Goal: Information Seeking & Learning: Compare options

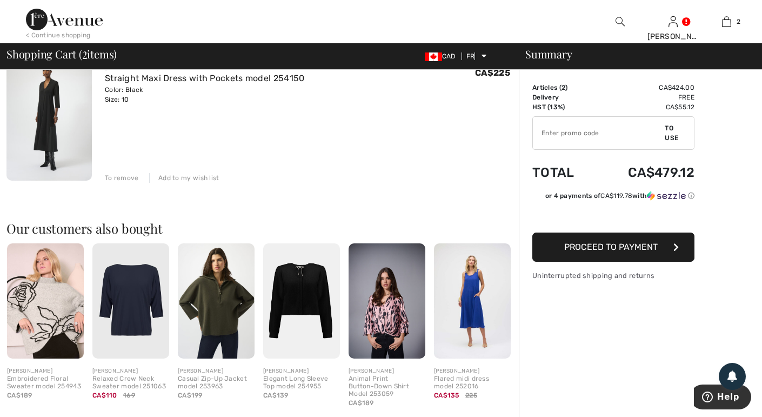
scroll to position [257, 0]
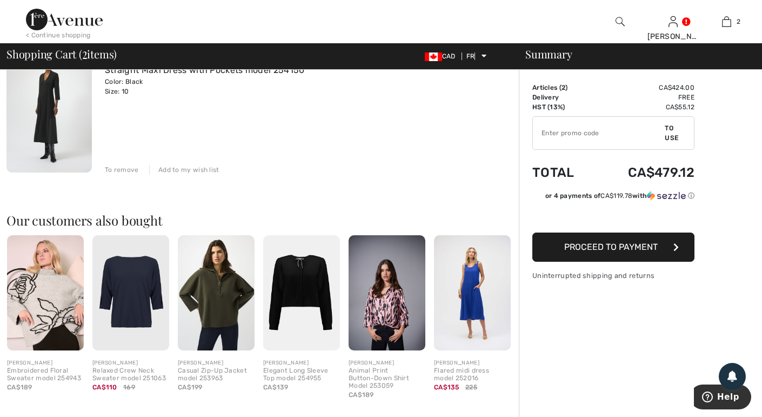
click at [480, 318] on img at bounding box center [472, 292] width 77 height 115
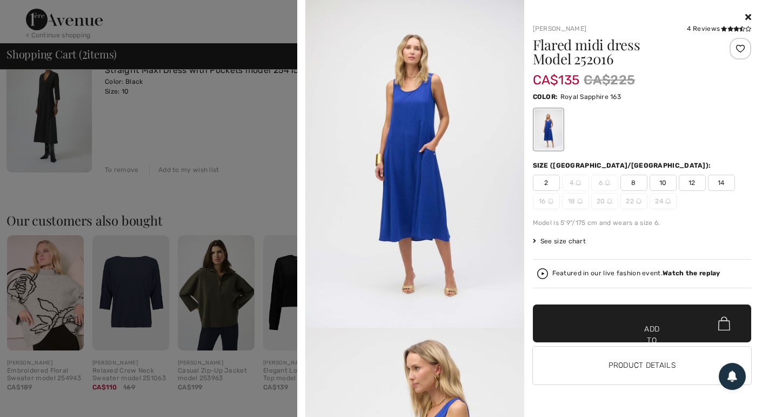
click at [750, 12] on icon at bounding box center [749, 16] width 6 height 9
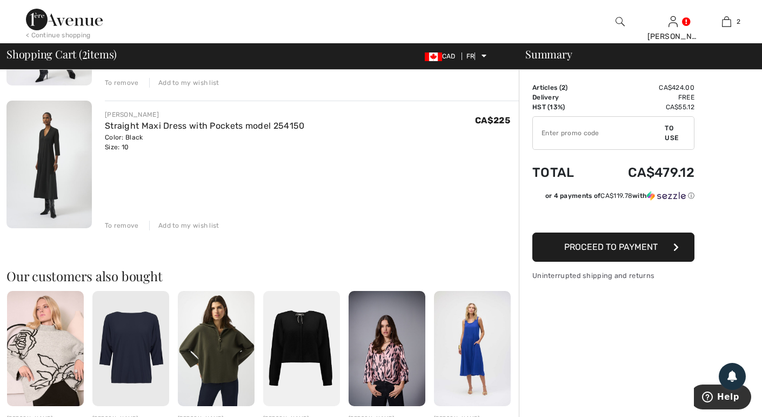
scroll to position [0, 0]
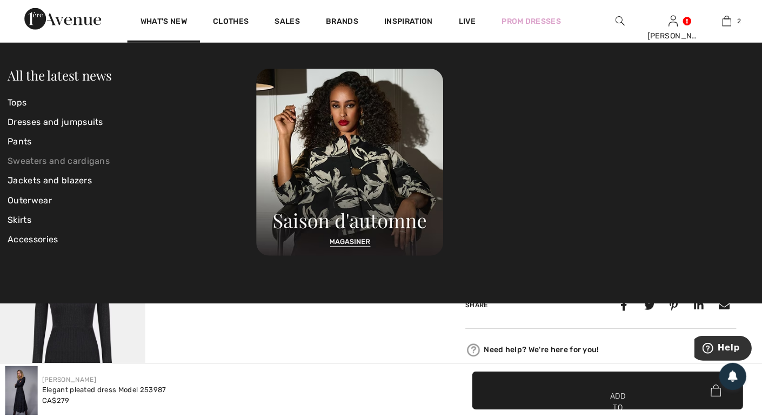
click at [59, 164] on font "Sweaters and cardigans" at bounding box center [60, 161] width 102 height 10
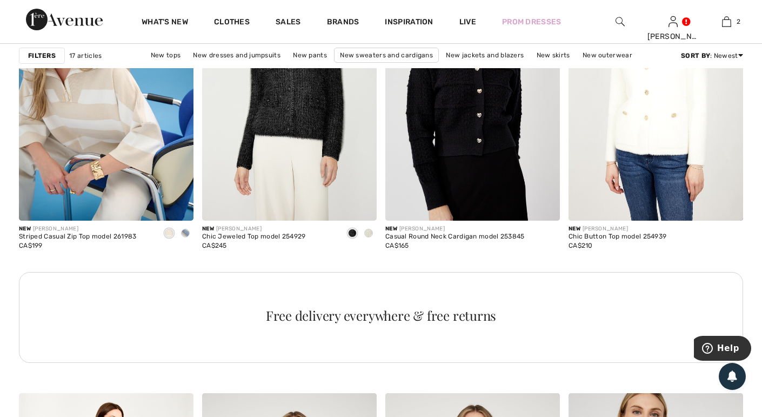
scroll to position [1132, 0]
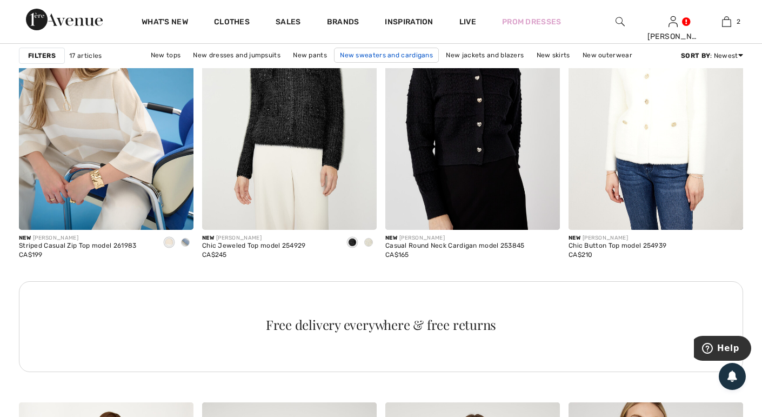
click at [361, 54] on font "New sweaters and cardigans" at bounding box center [386, 55] width 93 height 8
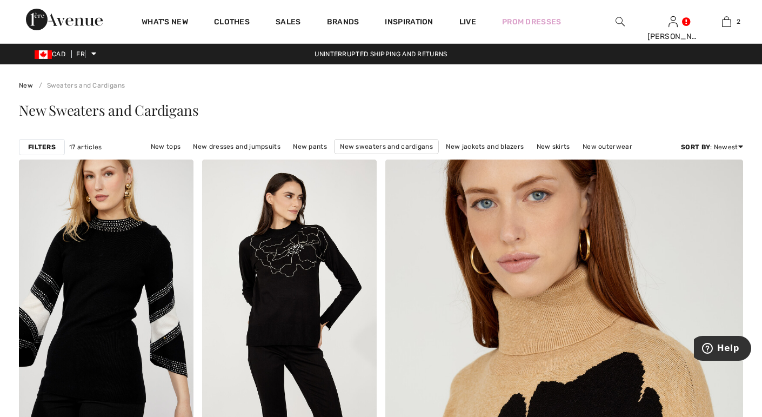
click at [335, 61] on div "CAD FR English French Uninterrupted shipping and returns Livraison gratuite dès…" at bounding box center [381, 54] width 762 height 21
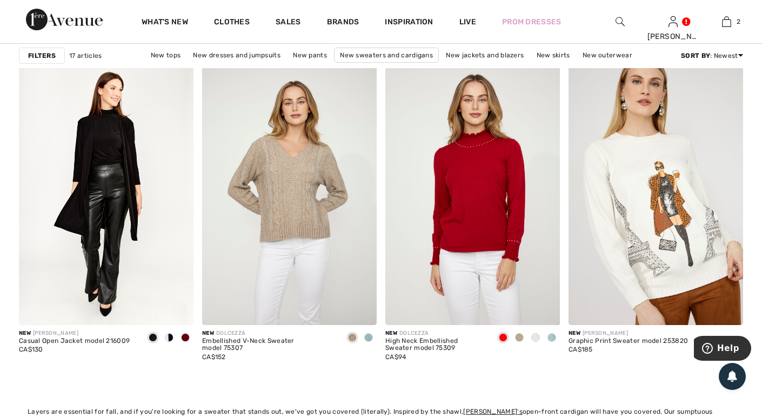
scroll to position [1471, 0]
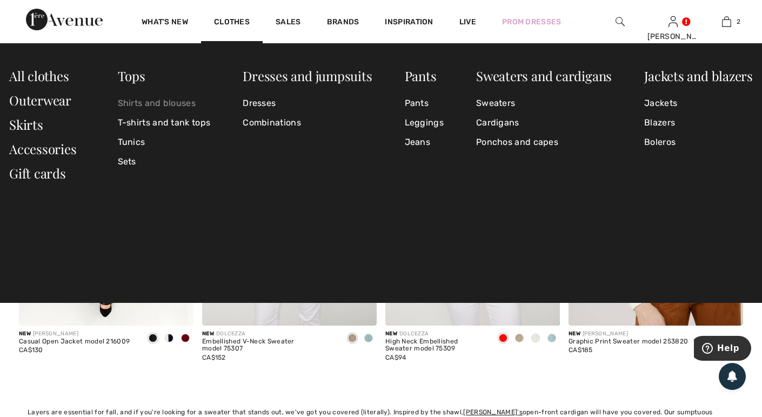
click at [188, 103] on font "Shirts and blouses" at bounding box center [157, 103] width 78 height 10
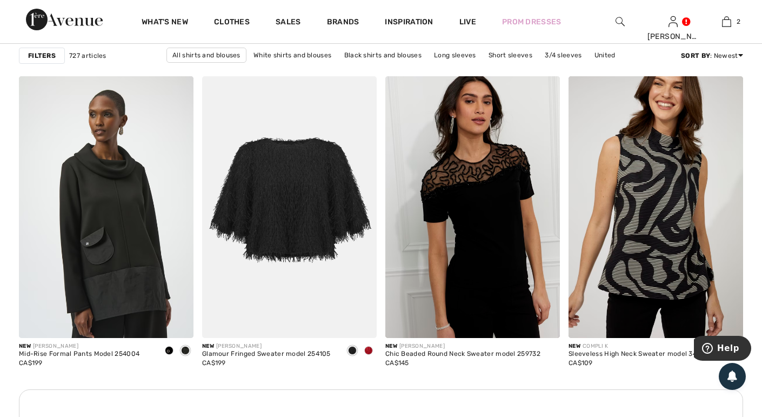
scroll to position [995, 0]
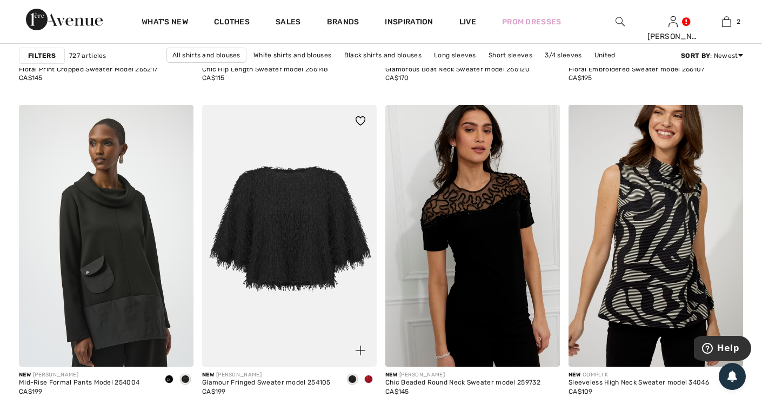
click at [284, 232] on img at bounding box center [289, 236] width 175 height 262
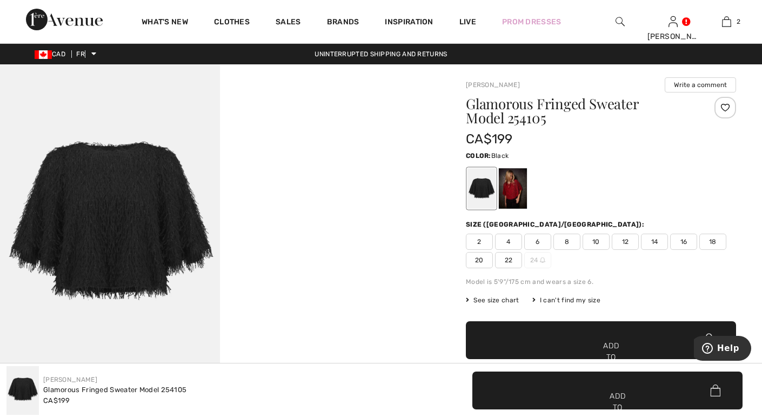
click at [301, 175] on video "Your browser does not support the video tag." at bounding box center [330, 119] width 220 height 110
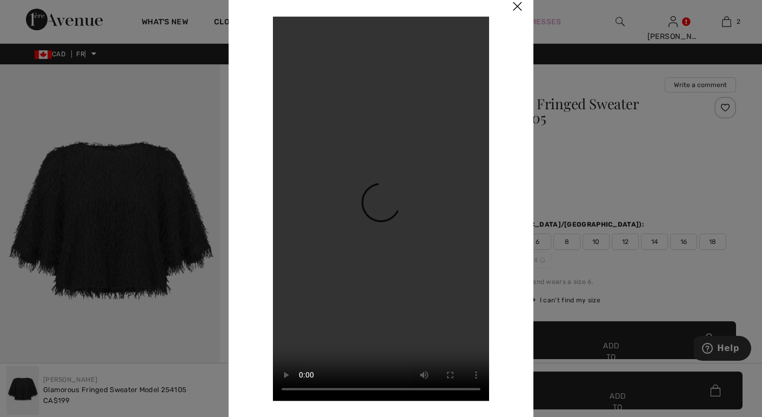
checkbox input "true"
click at [516, 8] on img at bounding box center [517, 7] width 32 height 34
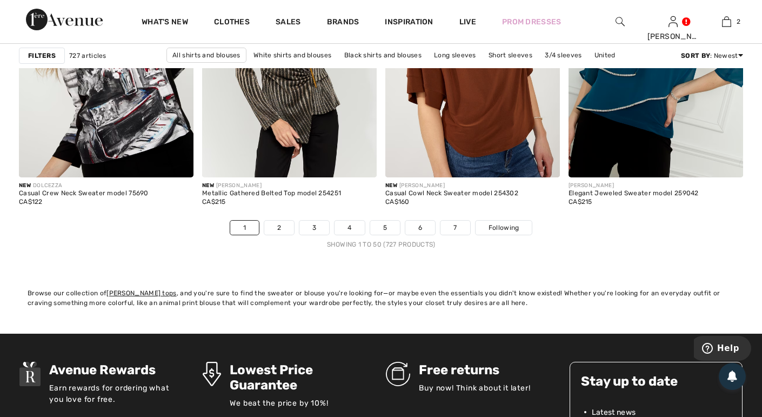
scroll to position [4652, 0]
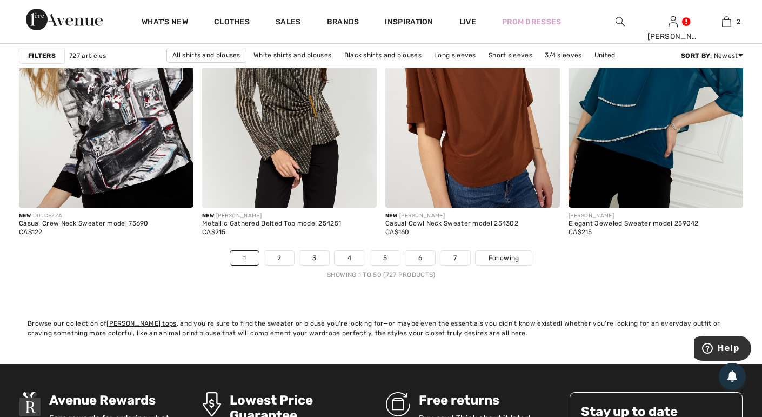
click at [296, 333] on font ", and you're sure to find the sweater or blouse you're looking for—or maybe eve…" at bounding box center [374, 328] width 693 height 17
click at [283, 261] on link "2" at bounding box center [279, 258] width 30 height 14
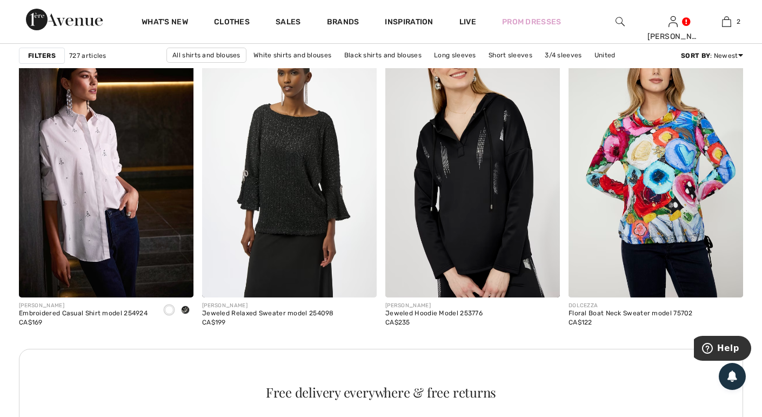
scroll to position [1086, 0]
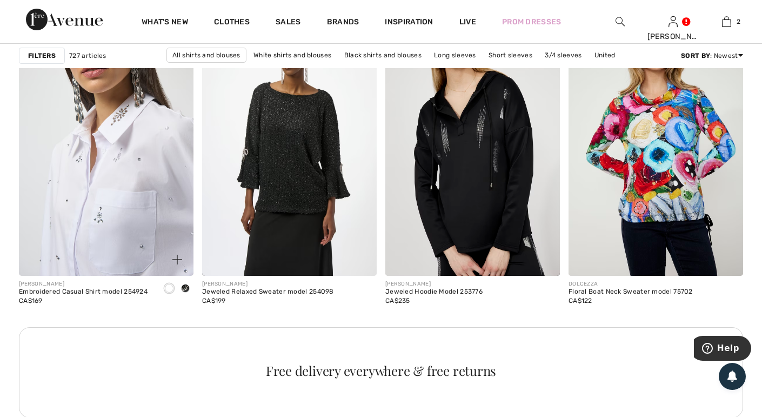
click at [93, 236] on img at bounding box center [106, 145] width 175 height 262
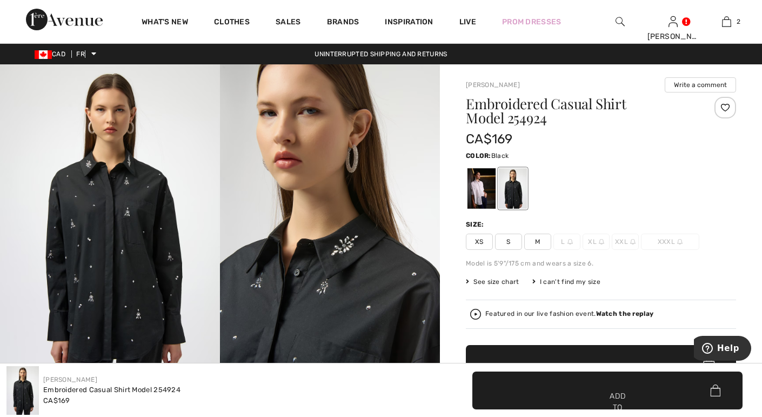
checkbox input "true"
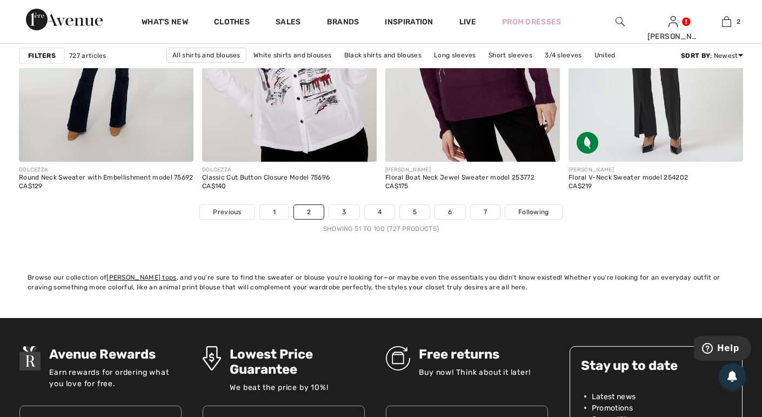
scroll to position [4698, 0]
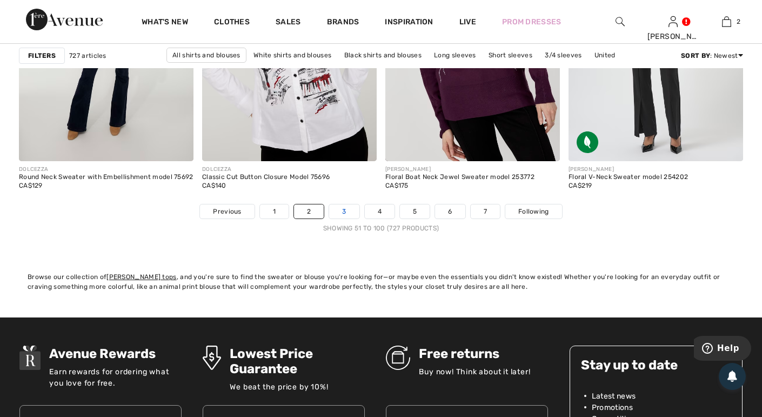
click at [347, 214] on link "3" at bounding box center [344, 211] width 30 height 14
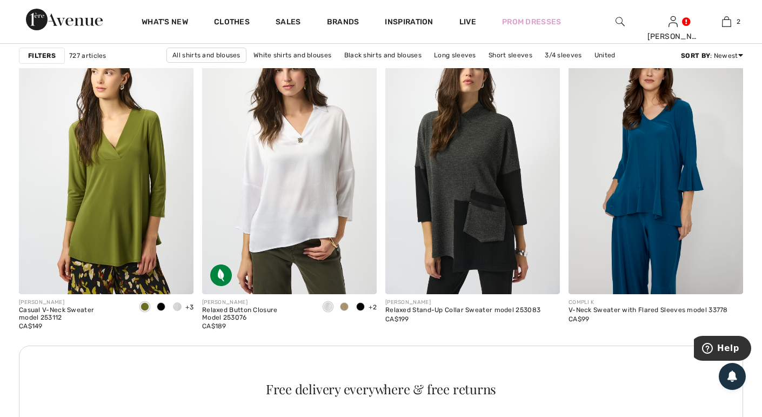
scroll to position [3521, 0]
